Goal: Task Accomplishment & Management: Manage account settings

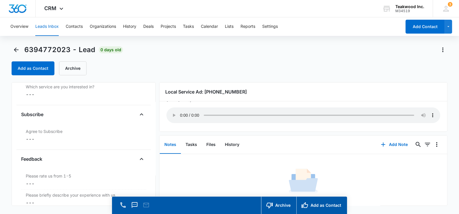
scroll to position [578, 0]
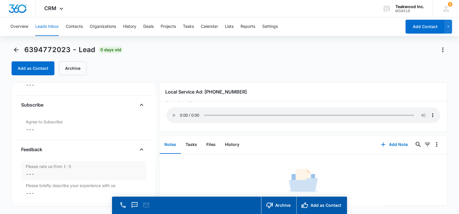
click at [32, 170] on dd "Cancel Save Changes ---" at bounding box center [84, 173] width 116 height 7
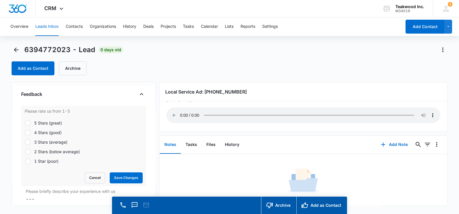
scroll to position [636, 0]
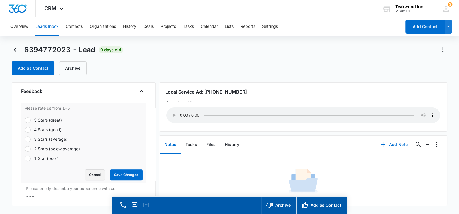
click at [86, 173] on button "Cancel" at bounding box center [95, 174] width 20 height 11
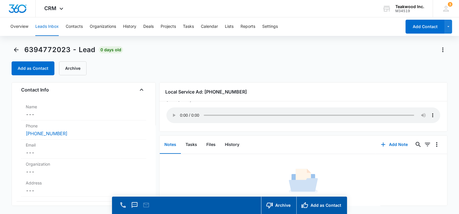
scroll to position [0, 0]
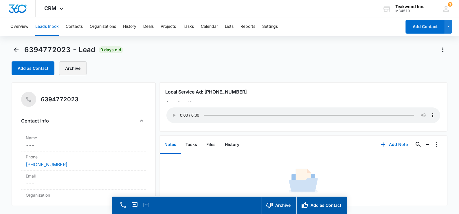
click at [73, 70] on button "Archive" at bounding box center [72, 68] width 27 height 14
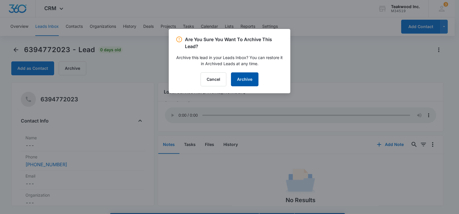
click at [246, 77] on button "Archive" at bounding box center [244, 79] width 27 height 14
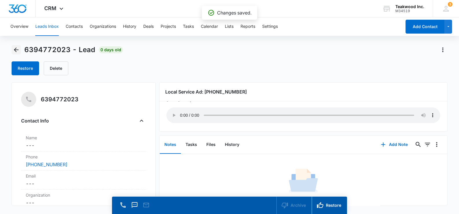
click at [18, 48] on icon "Back" at bounding box center [16, 49] width 7 height 7
click at [46, 26] on button "Leads Inbox" at bounding box center [46, 26] width 23 height 19
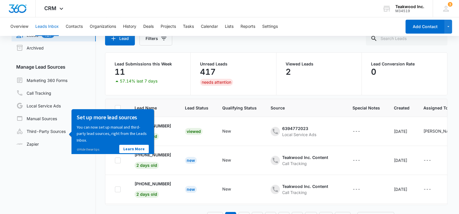
scroll to position [45, 0]
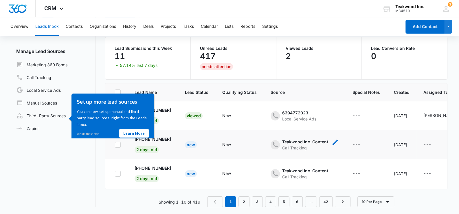
click at [295, 141] on div "Teakwood Inc. Content" at bounding box center [305, 142] width 46 height 6
click at [132, 131] on link "Learn More" at bounding box center [133, 133] width 29 height 8
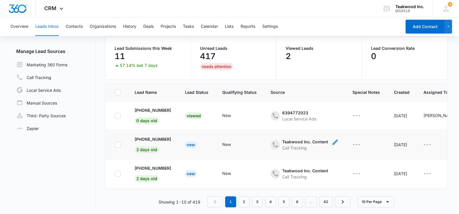
click at [305, 141] on div "Teakwood Inc. Content" at bounding box center [305, 142] width 46 height 6
click at [296, 147] on div "Call Tracking" at bounding box center [305, 148] width 46 height 6
click at [128, 144] on td "+1 (540) 614-9702 2 days old" at bounding box center [153, 144] width 50 height 29
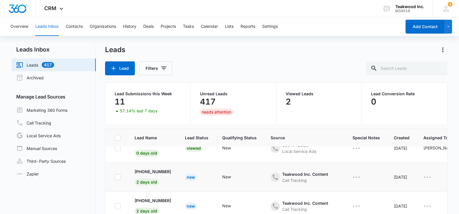
scroll to position [0, 0]
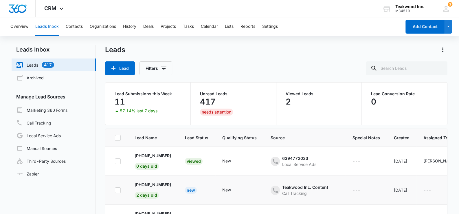
click at [194, 189] on div "New" at bounding box center [191, 190] width 12 height 7
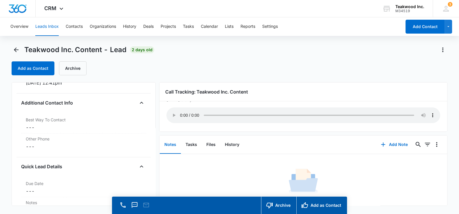
scroll to position [405, 0]
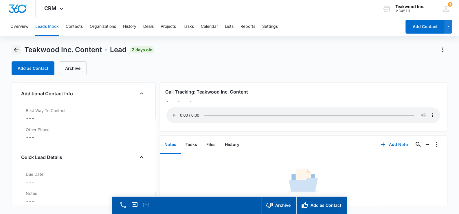
click at [16, 49] on icon "Back" at bounding box center [16, 49] width 5 height 5
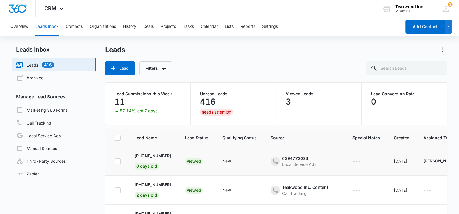
click at [196, 163] on div "Viewed" at bounding box center [194, 161] width 18 height 7
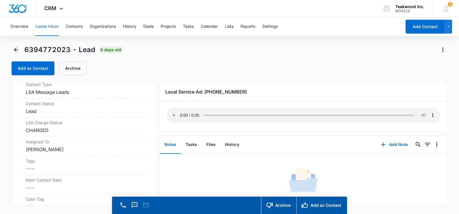
scroll to position [260, 0]
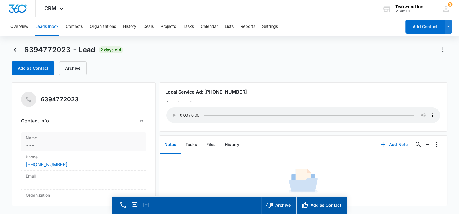
scroll to position [231, 0]
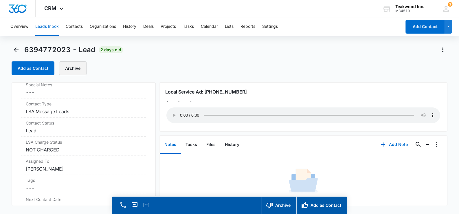
click at [69, 68] on button "Archive" at bounding box center [72, 68] width 27 height 14
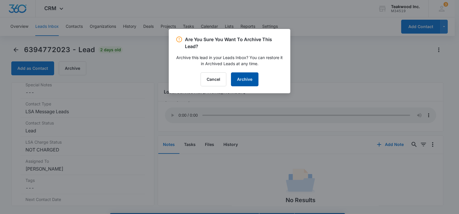
click at [250, 78] on button "Archive" at bounding box center [244, 79] width 27 height 14
